Goal: Transaction & Acquisition: Purchase product/service

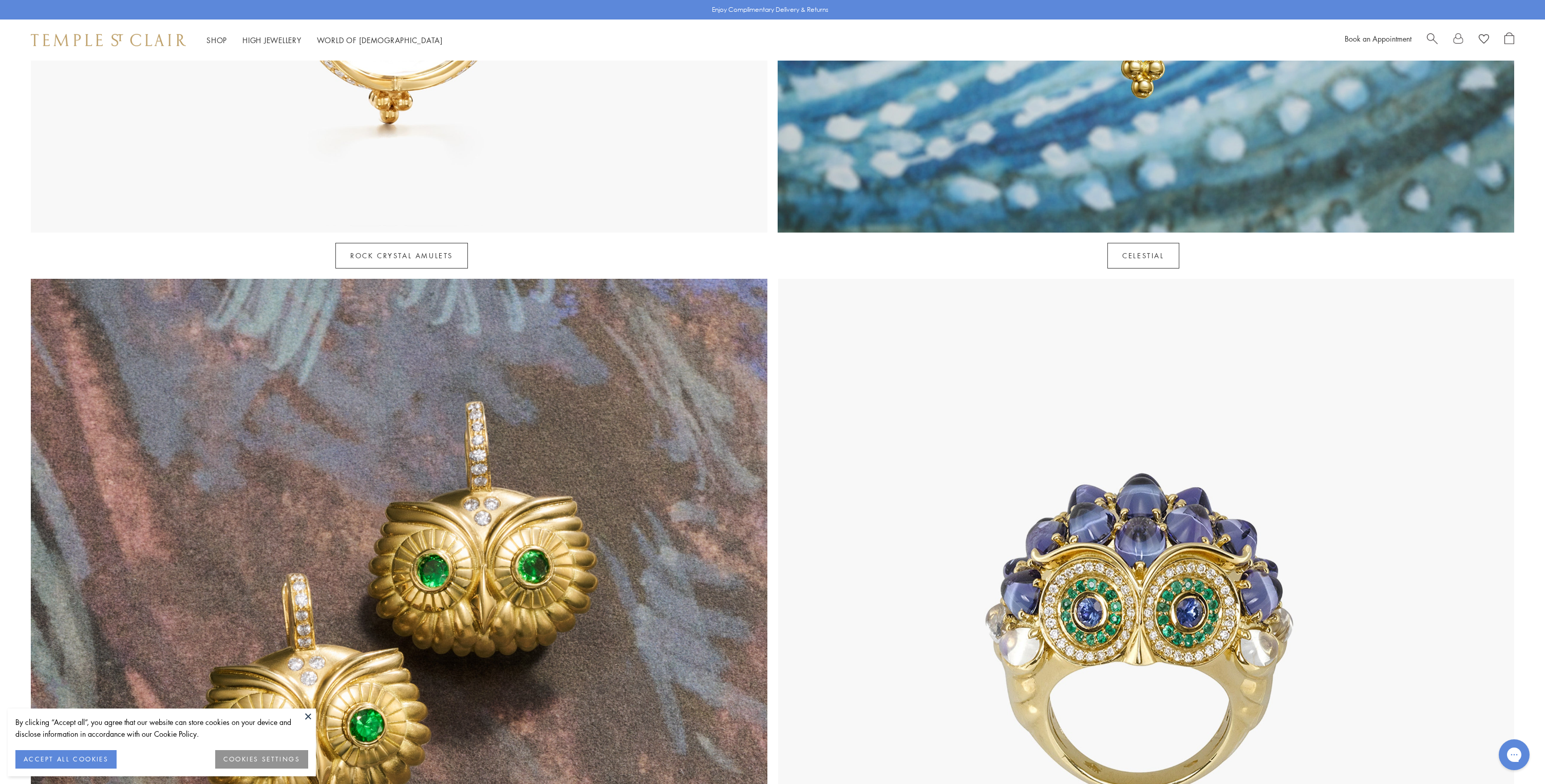
scroll to position [1086, 0]
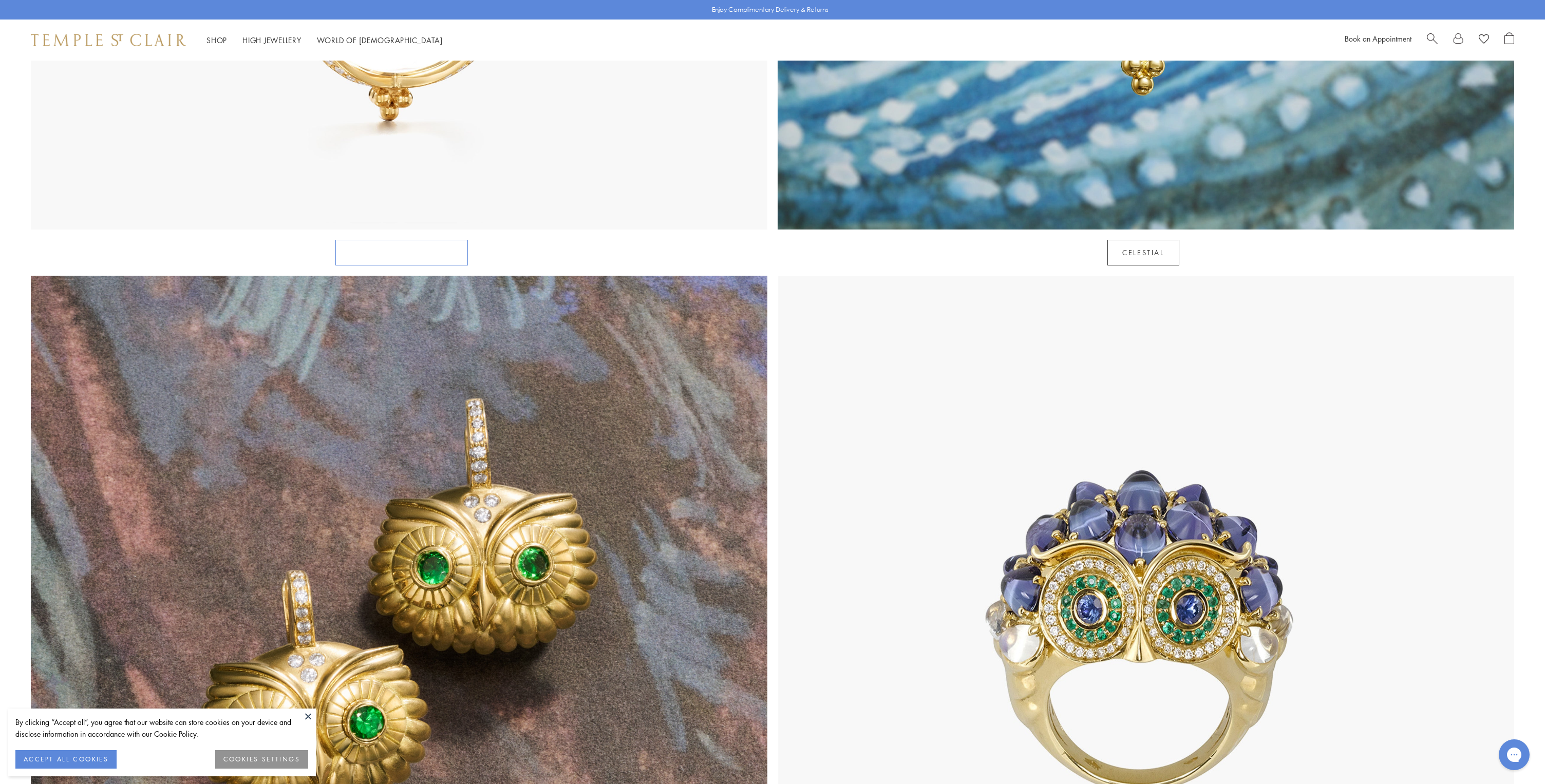
click at [421, 240] on link "Rock Crystal Amulets" at bounding box center [401, 252] width 132 height 25
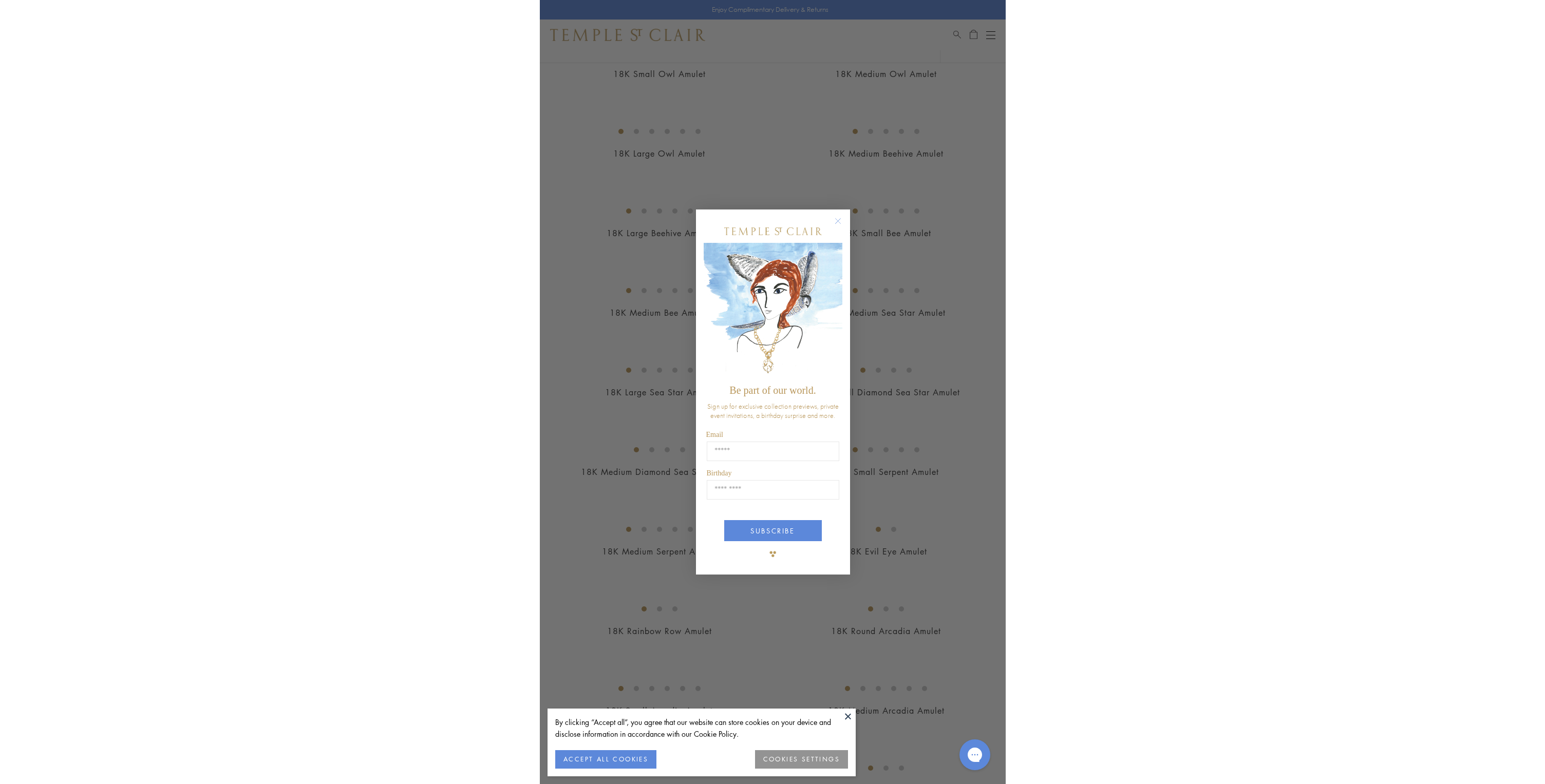
scroll to position [1899, 0]
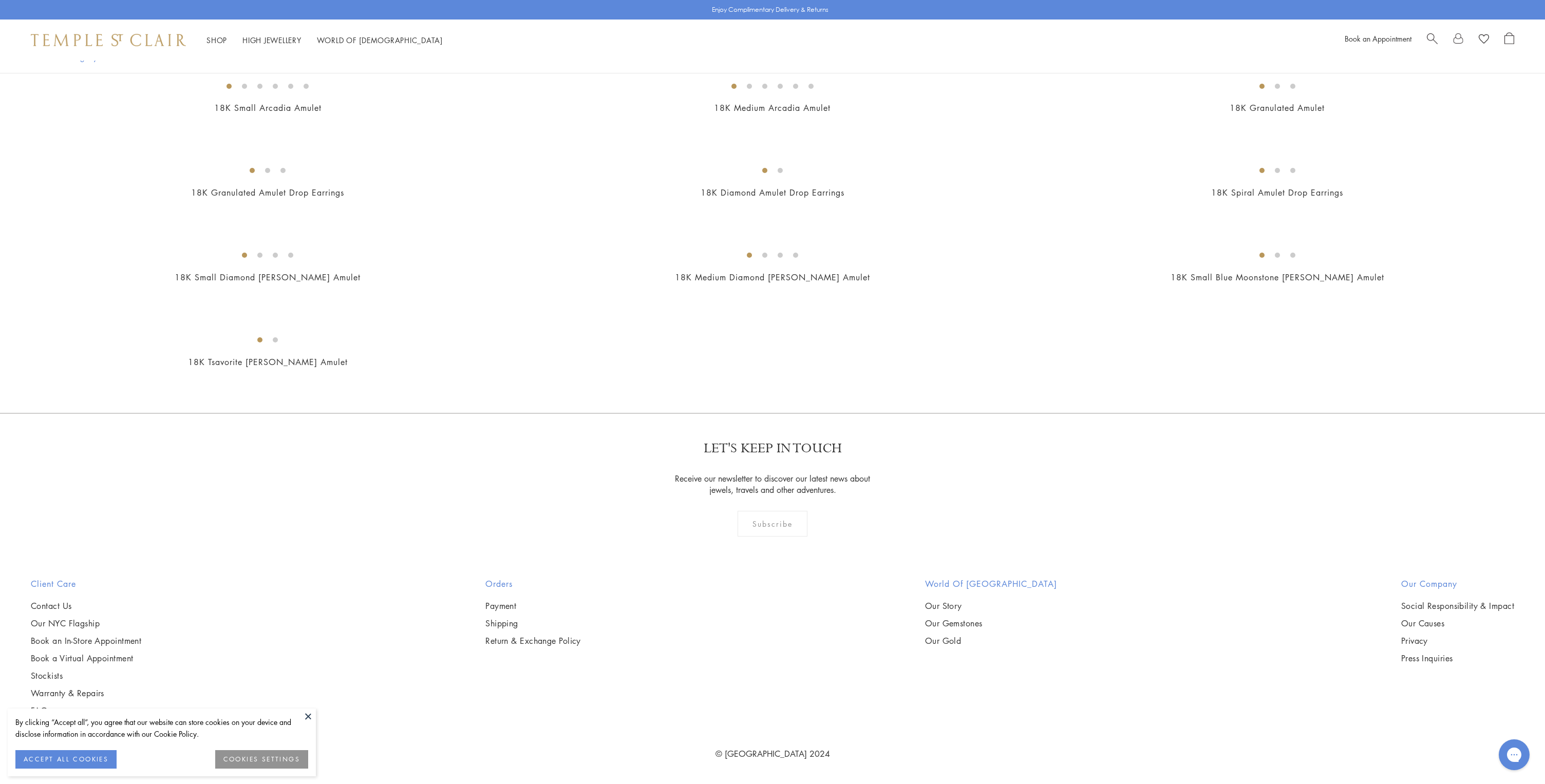
scroll to position [1895, 0]
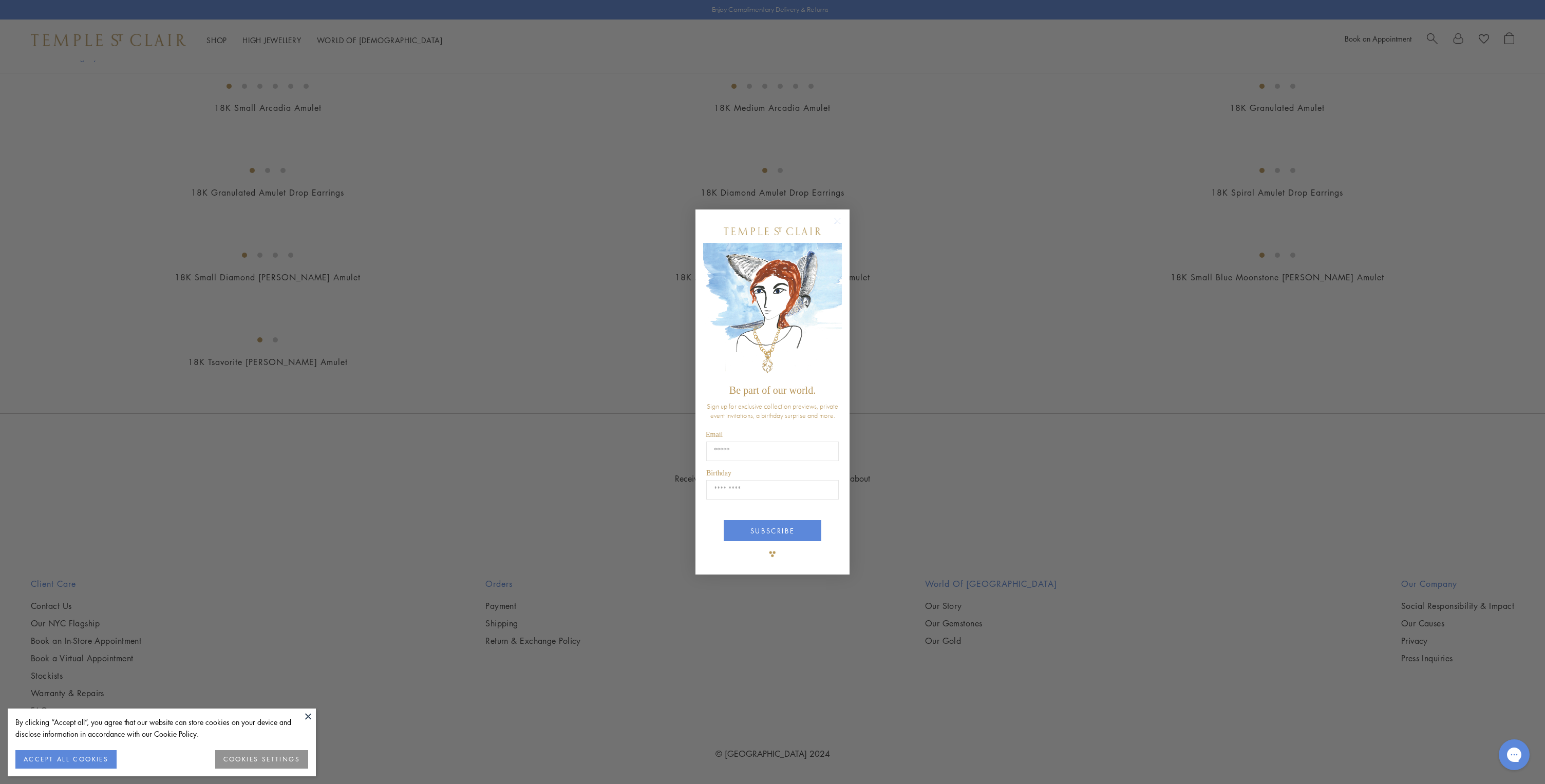
click at [836, 220] on icon "Close dialog" at bounding box center [838, 221] width 5 height 5
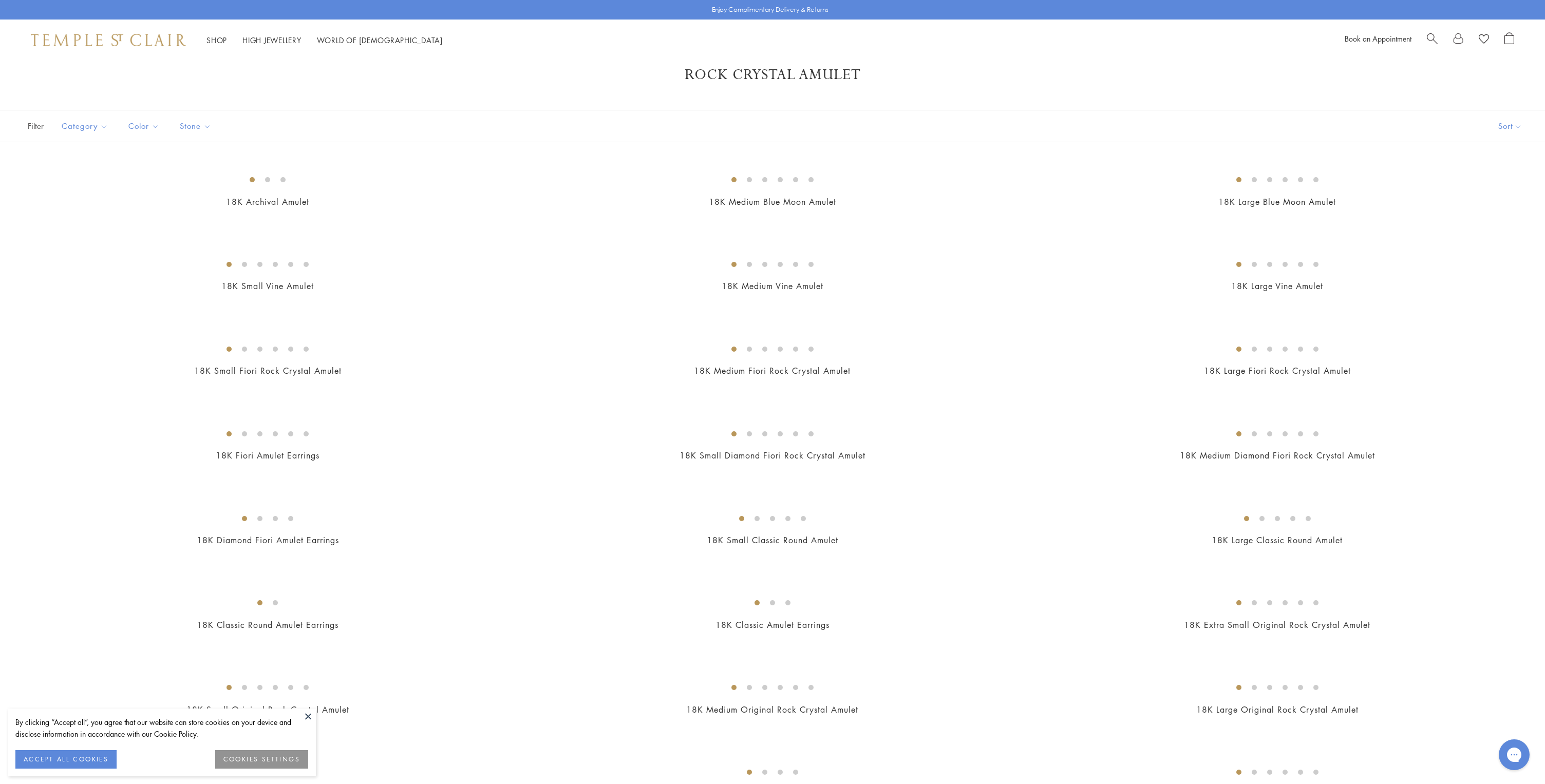
scroll to position [0, 0]
